Goal: Check status: Check status

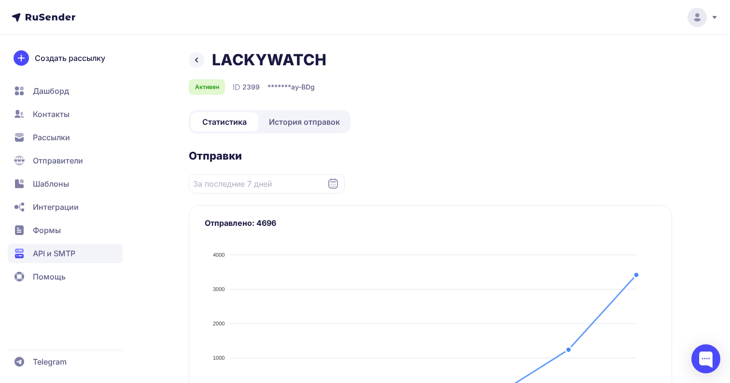
scroll to position [140, 0]
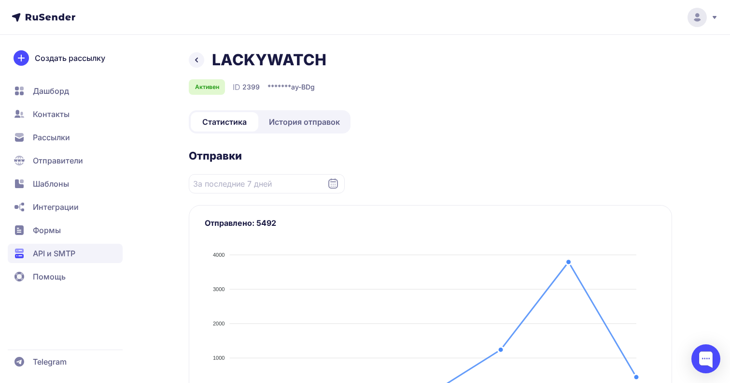
click at [297, 117] on span "История отправок" at bounding box center [304, 122] width 71 height 12
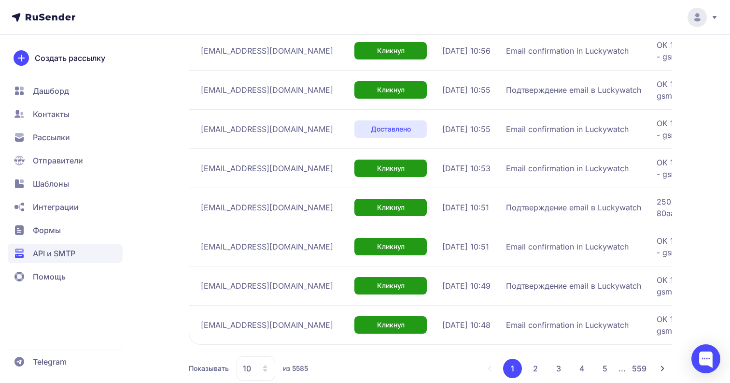
scroll to position [301, 0]
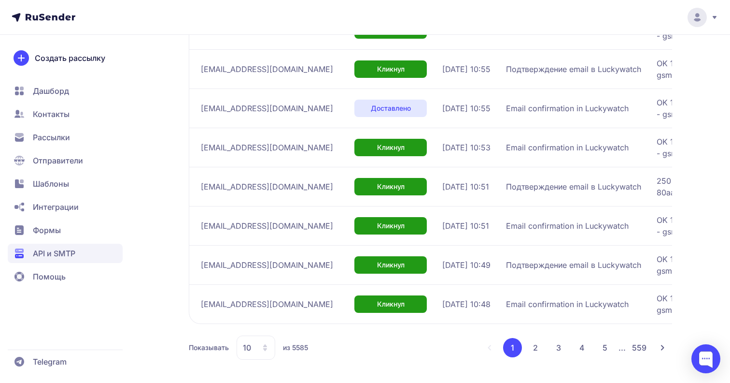
click at [257, 345] on div "10" at bounding box center [256, 347] width 39 height 24
click at [257, 324] on span "100" at bounding box center [295, 316] width 104 height 19
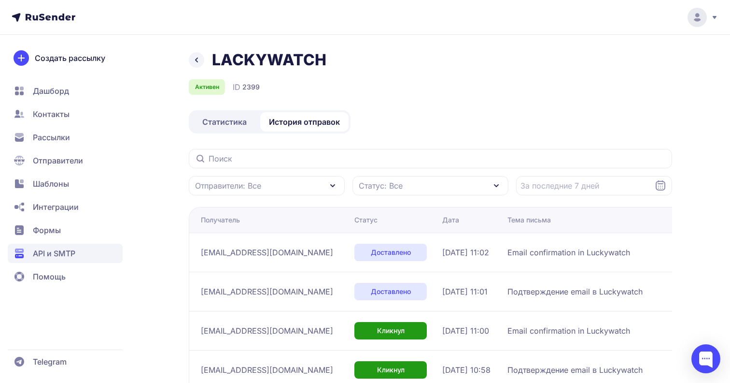
click at [651, 75] on div "LACKYWATCH Активен ID 2399" at bounding box center [431, 72] width 484 height 44
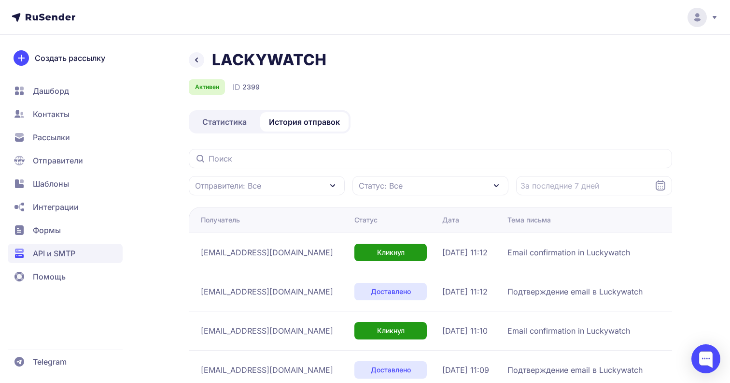
click at [439, 54] on div "LACKYWATCH" at bounding box center [431, 59] width 484 height 19
click at [297, 56] on h1 "LACKYWATCH" at bounding box center [269, 59] width 115 height 19
click at [427, 80] on div "Активен ID 2399" at bounding box center [431, 86] width 484 height 15
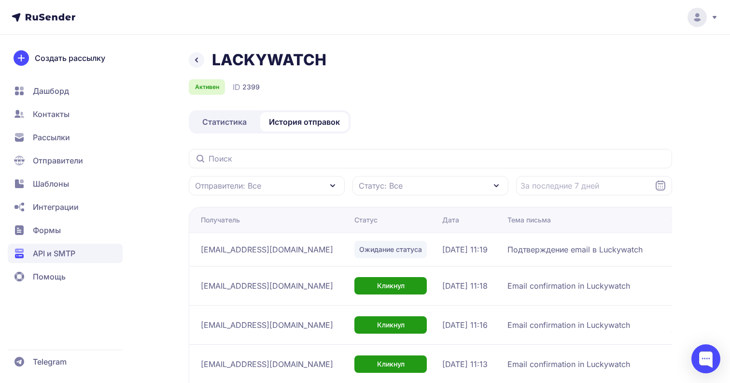
click at [413, 70] on div "LACKYWATCH Активен ID 2399" at bounding box center [431, 72] width 484 height 44
